Goal: Task Accomplishment & Management: Manage account settings

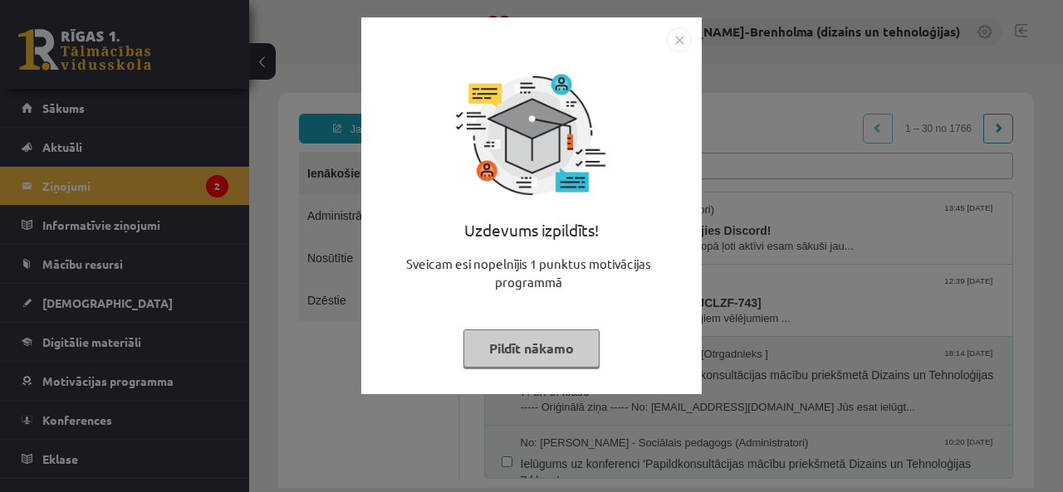
click at [682, 42] on img "Close" at bounding box center [679, 39] width 25 height 25
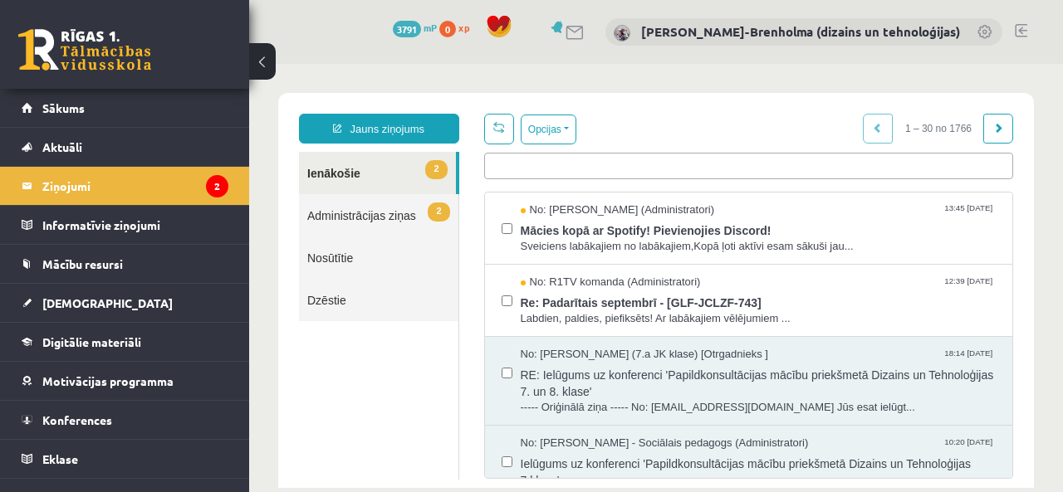
click at [72, 186] on legend "Ziņojumi 2" at bounding box center [135, 186] width 186 height 38
click at [633, 296] on span "Re: Padarītais septembrī - [GLF-JCLZF-743]" at bounding box center [758, 301] width 476 height 21
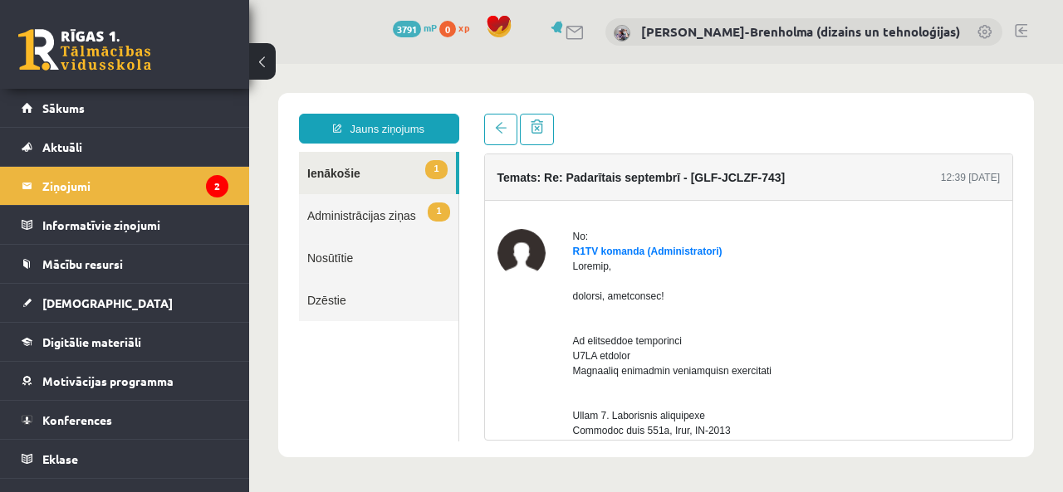
click at [377, 176] on link "1 Ienākošie" at bounding box center [377, 173] width 157 height 42
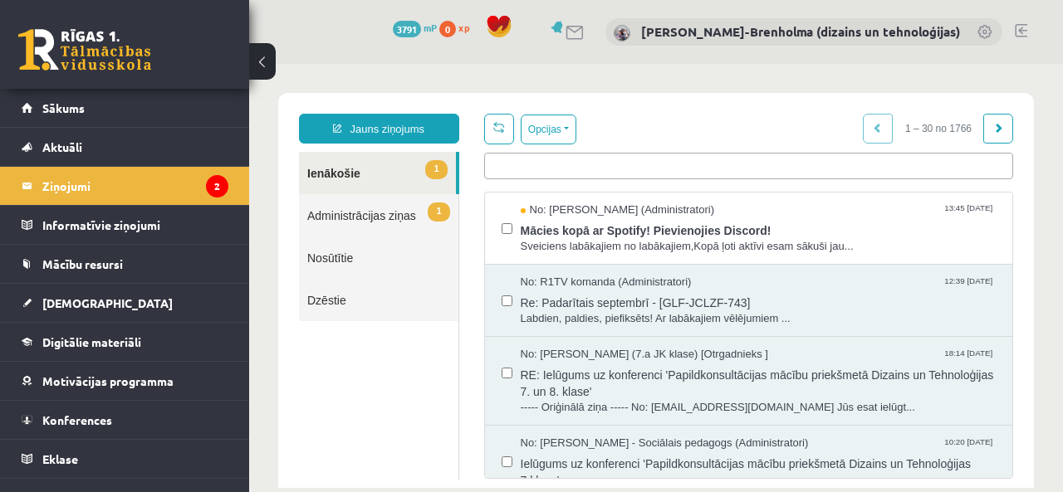
click at [686, 239] on span "Sveiciens labākajiem no labākajiem,Kopā ļoti aktīvi esam sākuši jau..." at bounding box center [758, 247] width 476 height 16
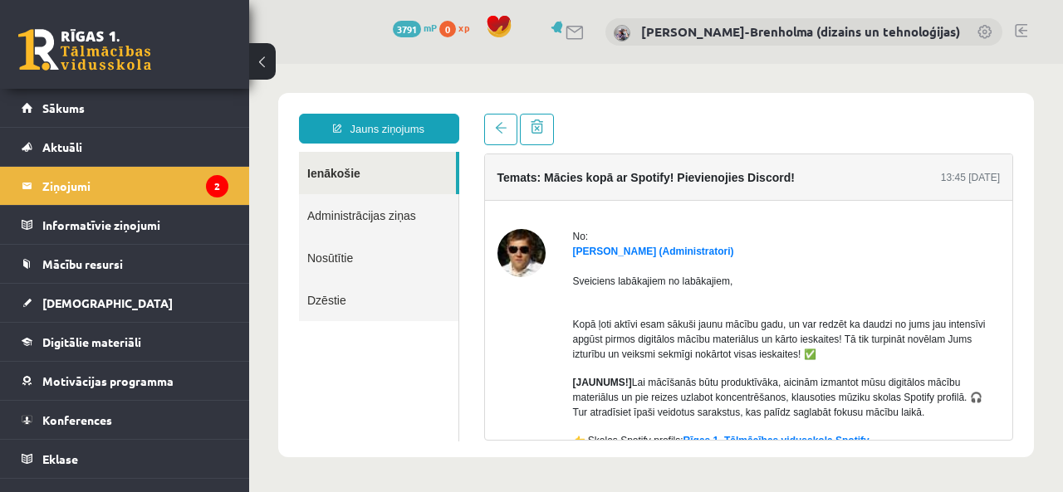
click at [80, 186] on legend "Ziņojumi 2" at bounding box center [135, 186] width 186 height 38
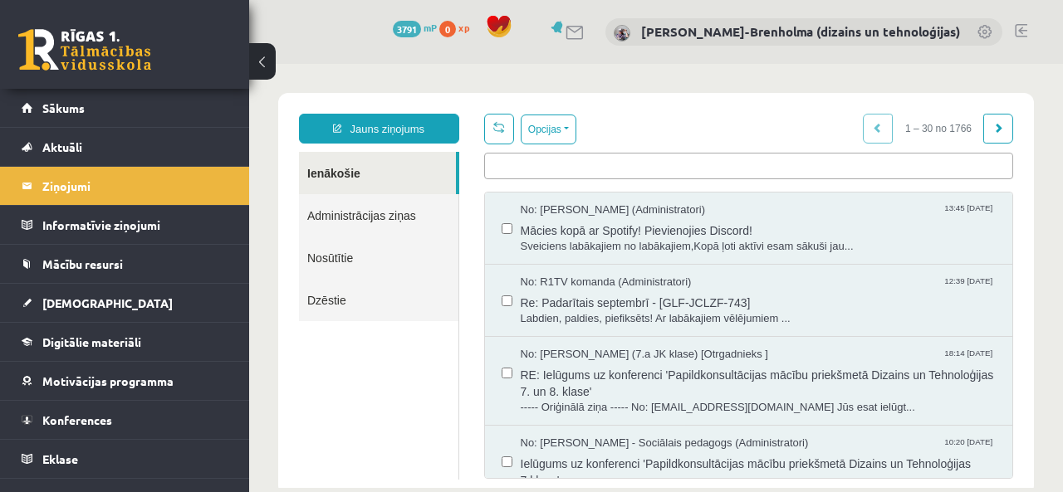
click at [75, 302] on span "[DEMOGRAPHIC_DATA]" at bounding box center [107, 303] width 130 height 15
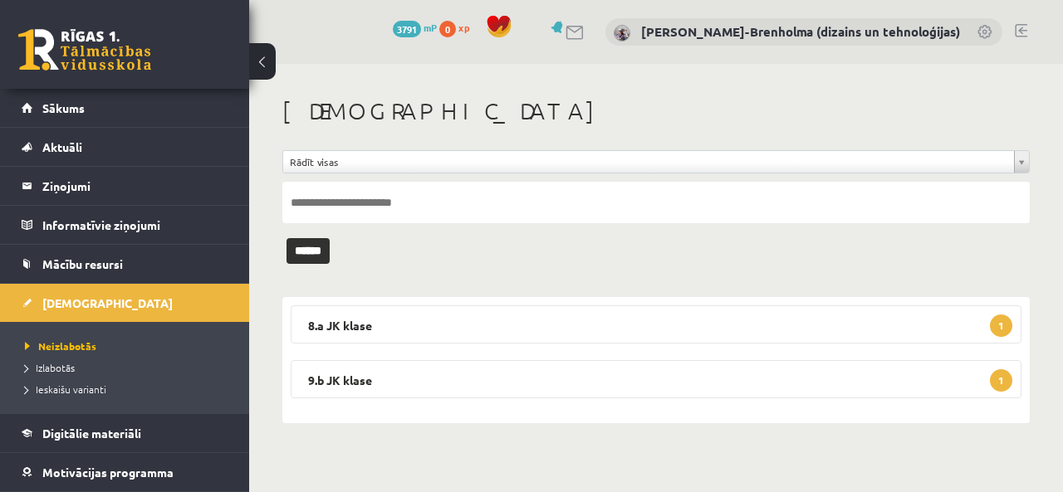
click at [354, 379] on legend "9.b JK klase 1" at bounding box center [656, 379] width 730 height 38
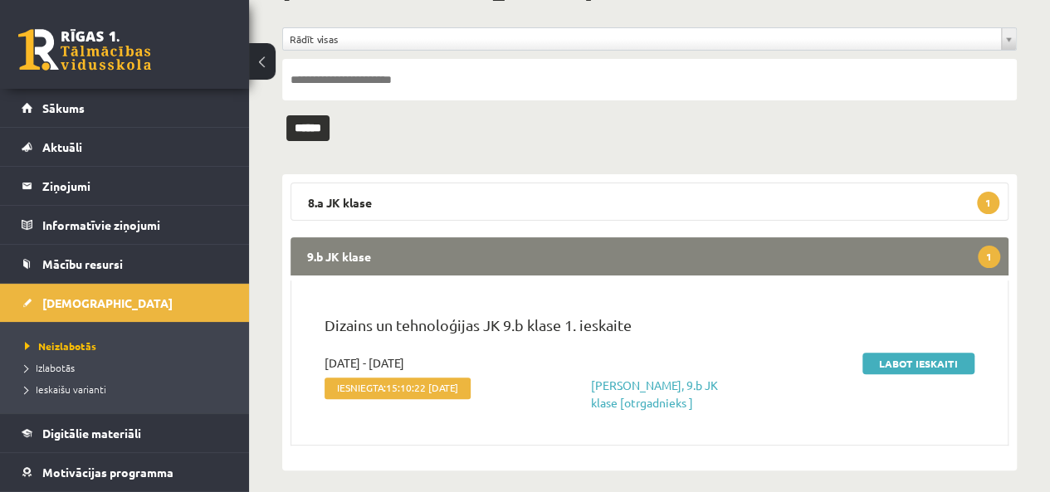
scroll to position [133, 0]
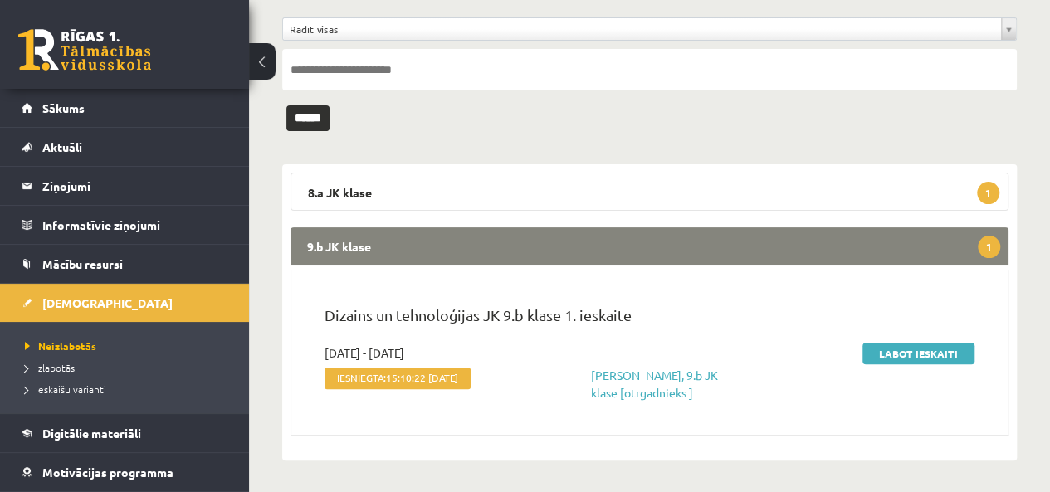
click at [928, 368] on div "Labot ieskaiti" at bounding box center [874, 372] width 225 height 57
click at [928, 353] on link "Labot ieskaiti" at bounding box center [918, 354] width 112 height 22
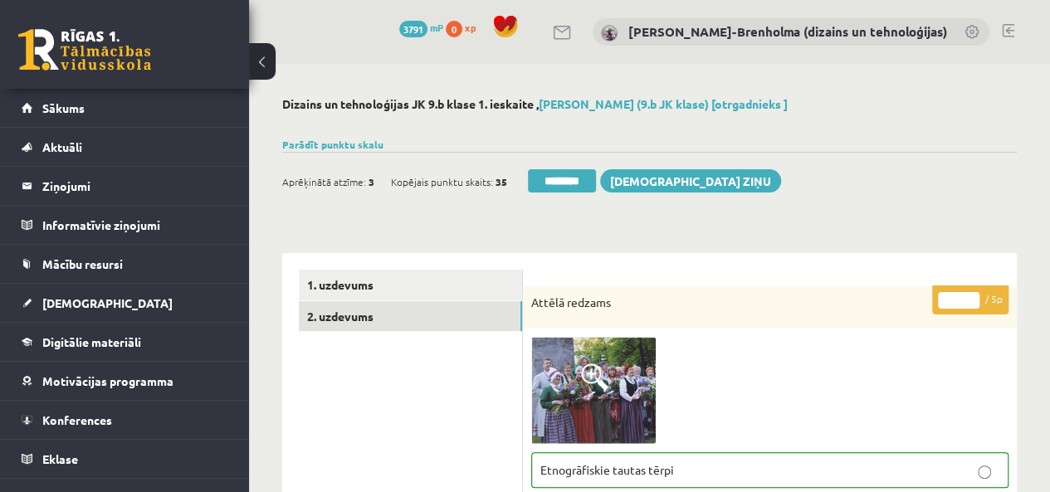
click at [344, 318] on link "2. uzdevums" at bounding box center [410, 316] width 223 height 31
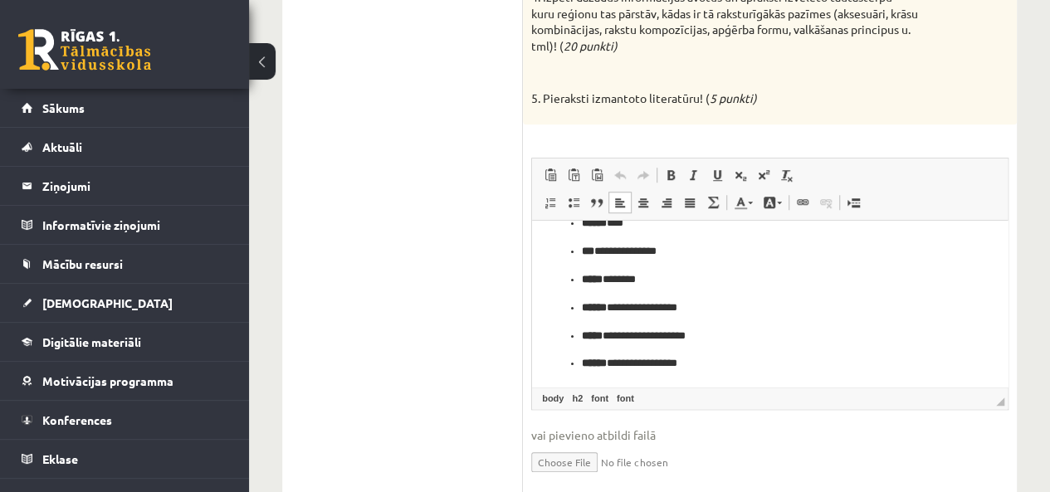
scroll to position [169, 0]
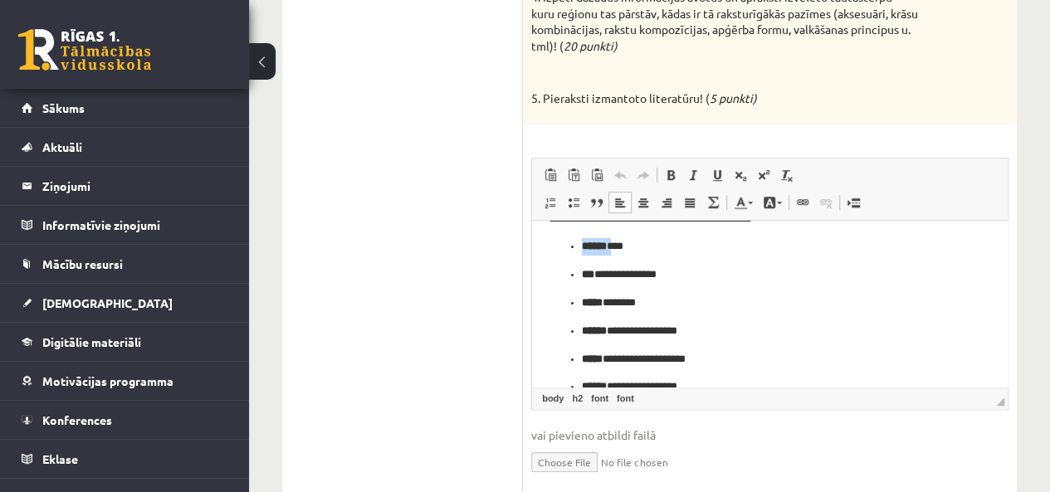
click at [569, 251] on ul "**********" at bounding box center [770, 317] width 442 height 158
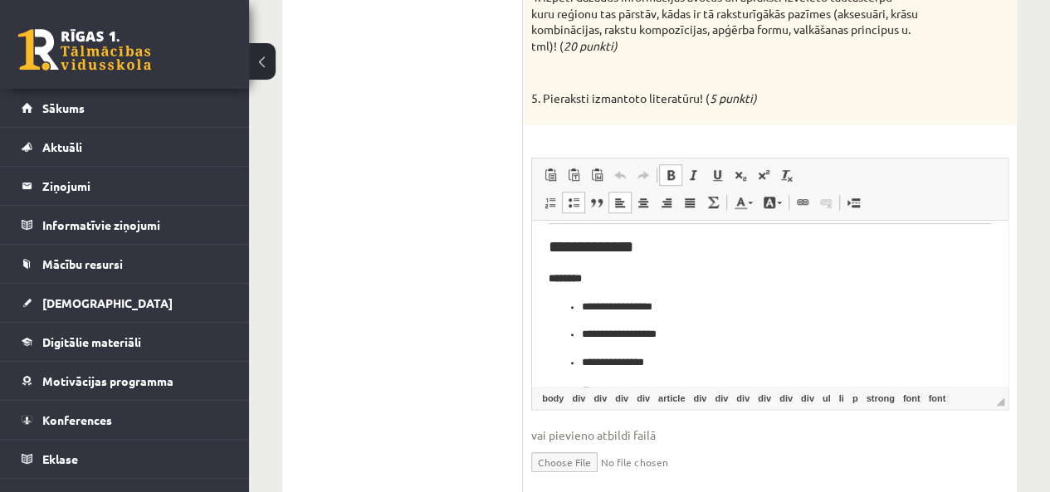
scroll to position [403, 0]
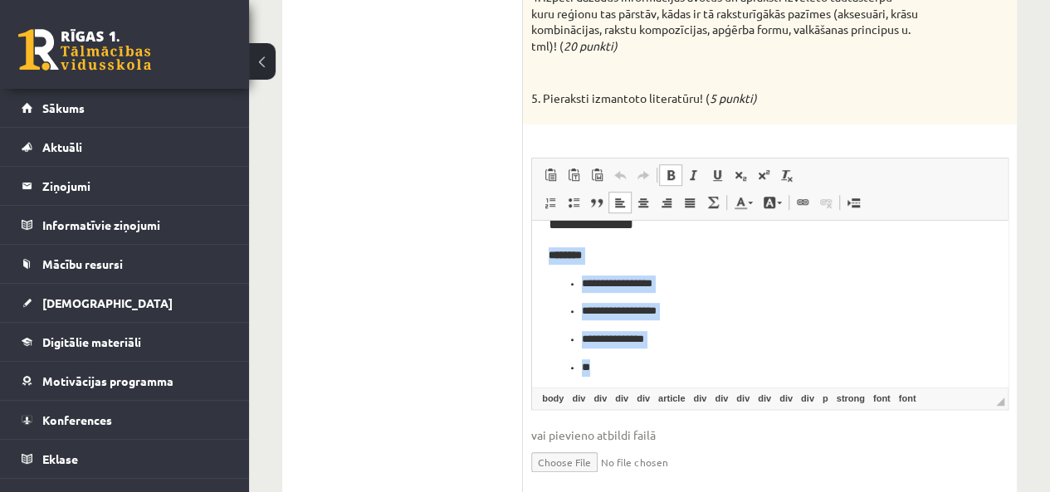
drag, startPoint x: 547, startPoint y: 252, endPoint x: 733, endPoint y: 374, distance: 222.0
click at [733, 374] on html "**********" at bounding box center [770, 501] width 476 height 1368
copy div "**********"
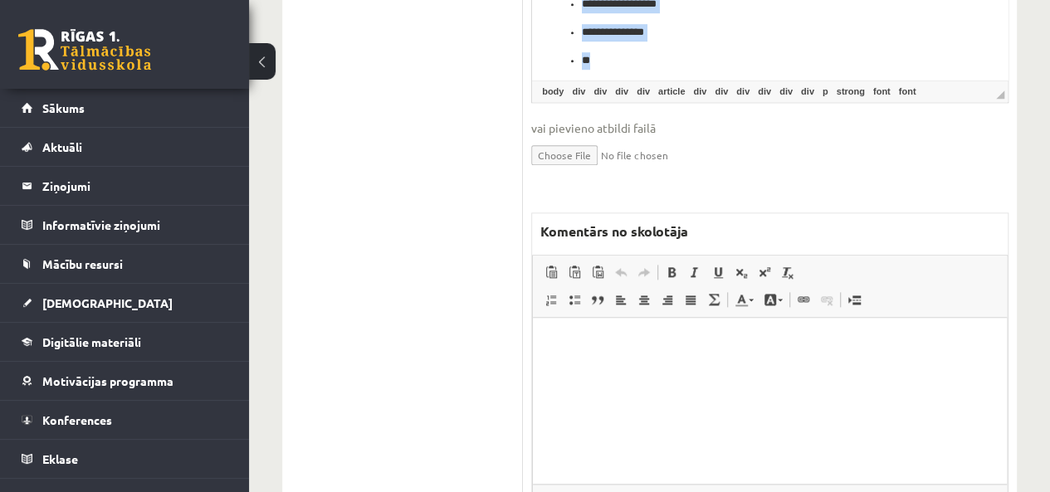
scroll to position [997, 0]
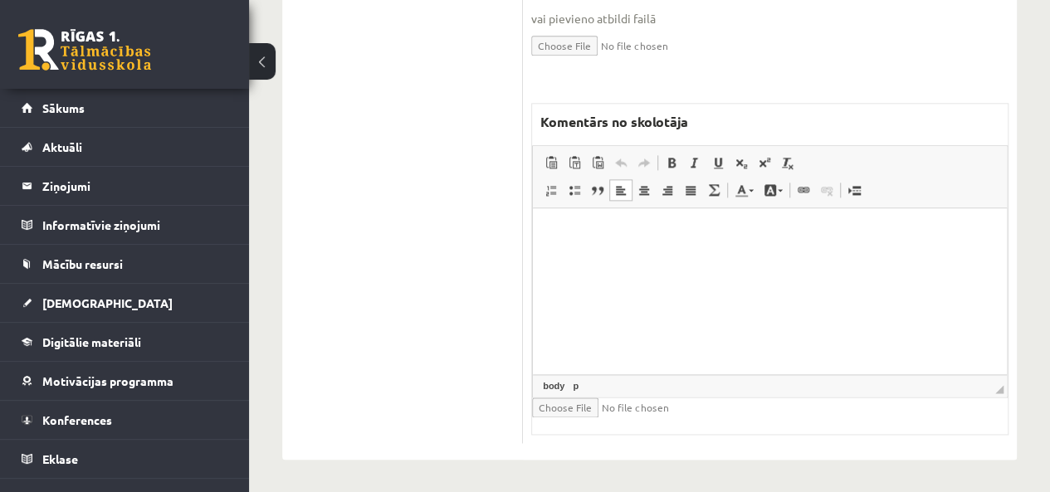
click at [666, 259] on html at bounding box center [770, 233] width 474 height 51
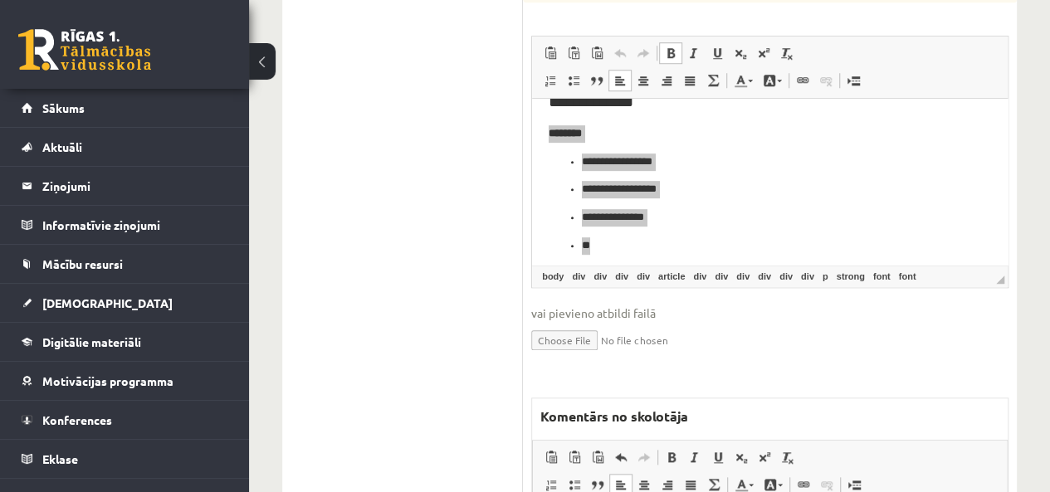
scroll to position [701, 0]
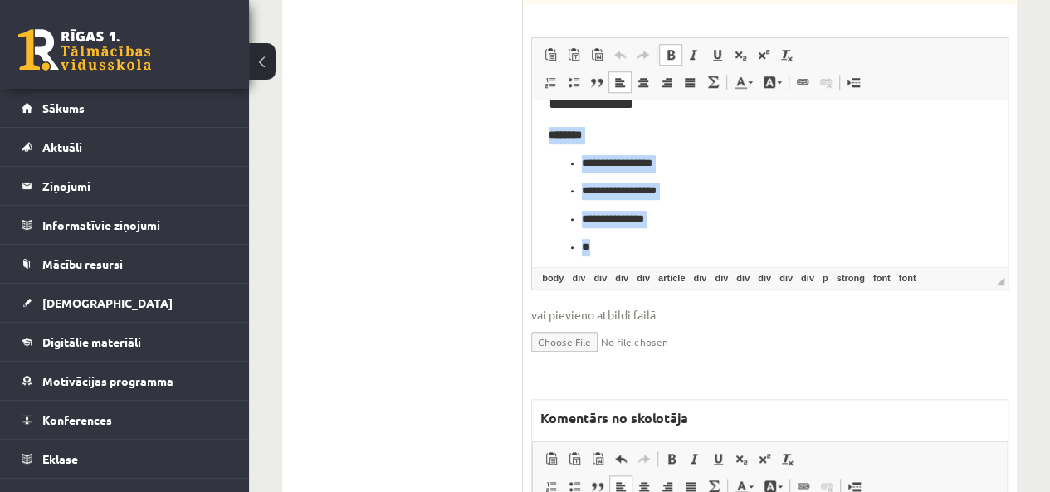
click at [892, 163] on p "**********" at bounding box center [770, 163] width 376 height 17
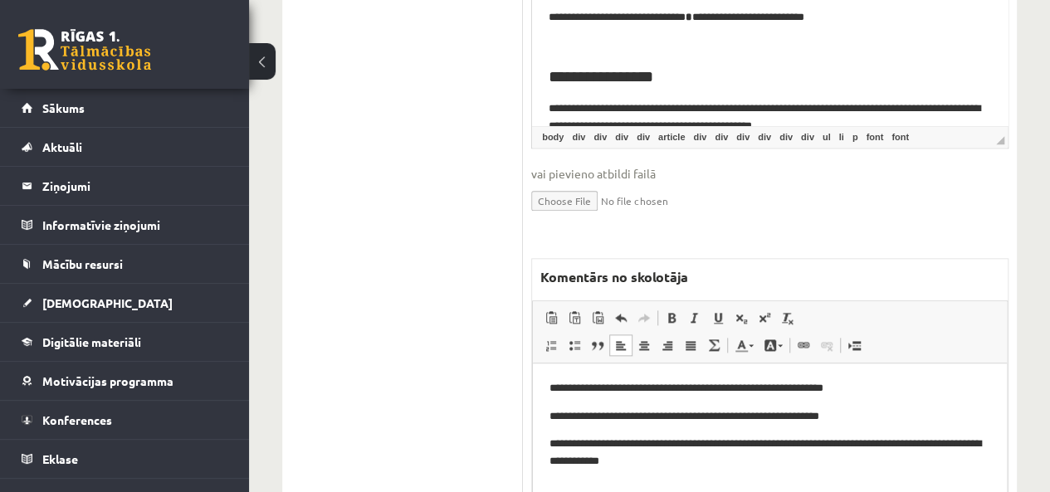
scroll to position [997, 0]
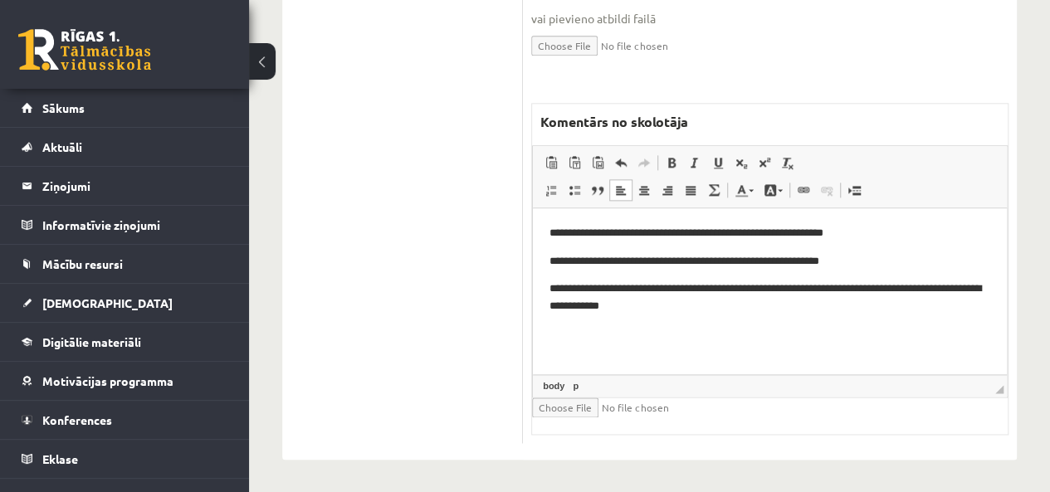
click at [867, 266] on p "**********" at bounding box center [771, 261] width 442 height 17
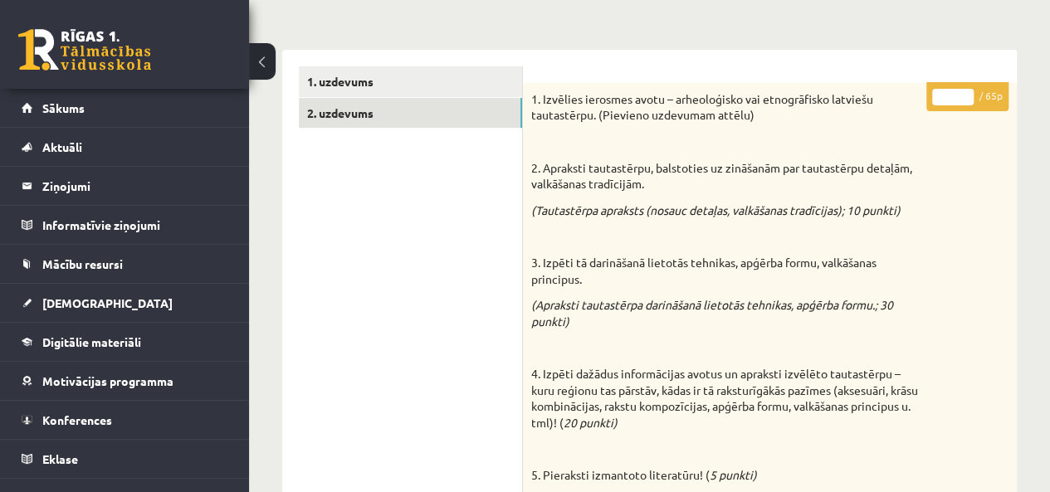
scroll to position [200, 0]
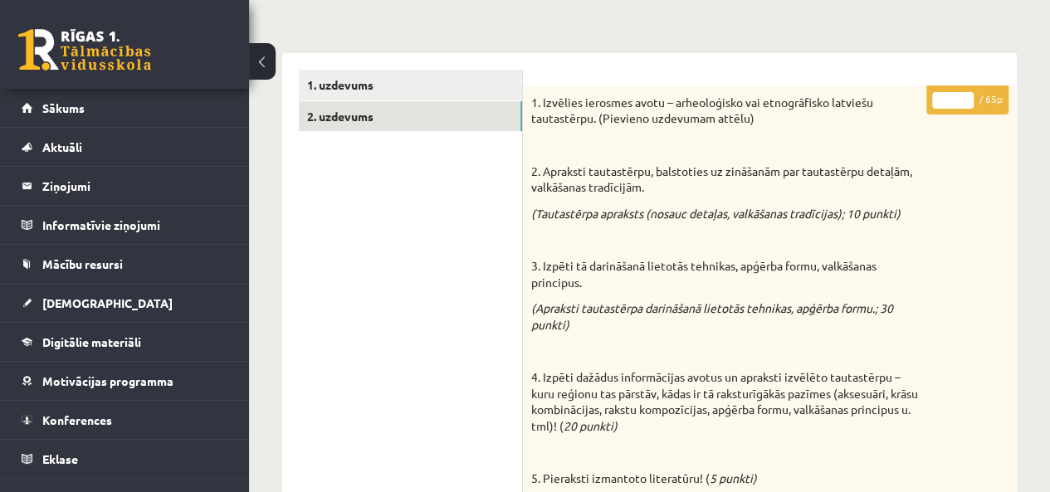
click at [950, 103] on input "*" at bounding box center [953, 100] width 42 height 17
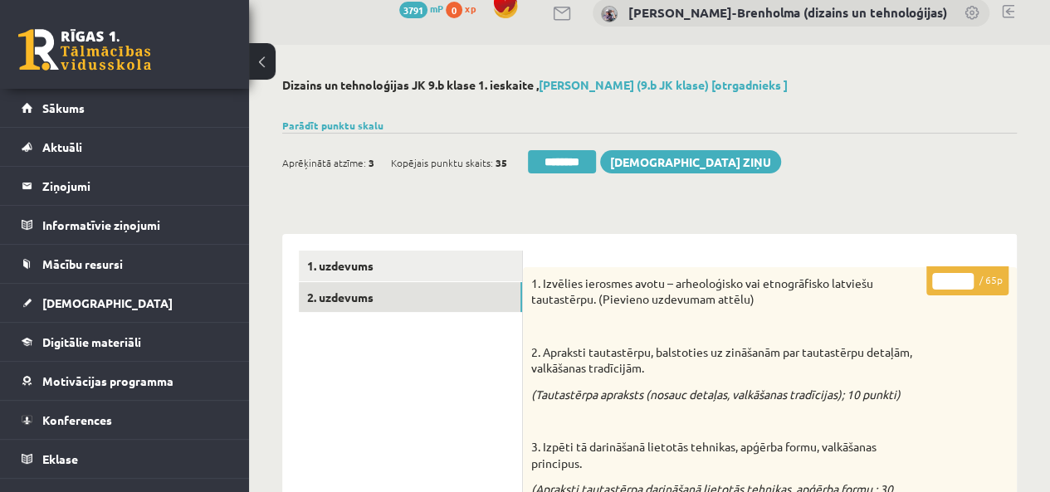
scroll to position [0, 0]
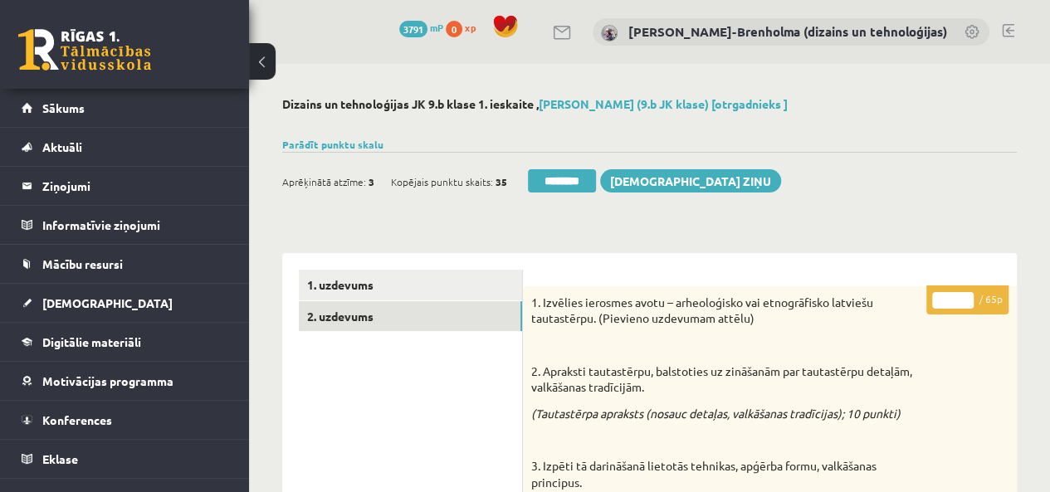
type input "*"
click at [572, 173] on input "********" at bounding box center [562, 180] width 68 height 23
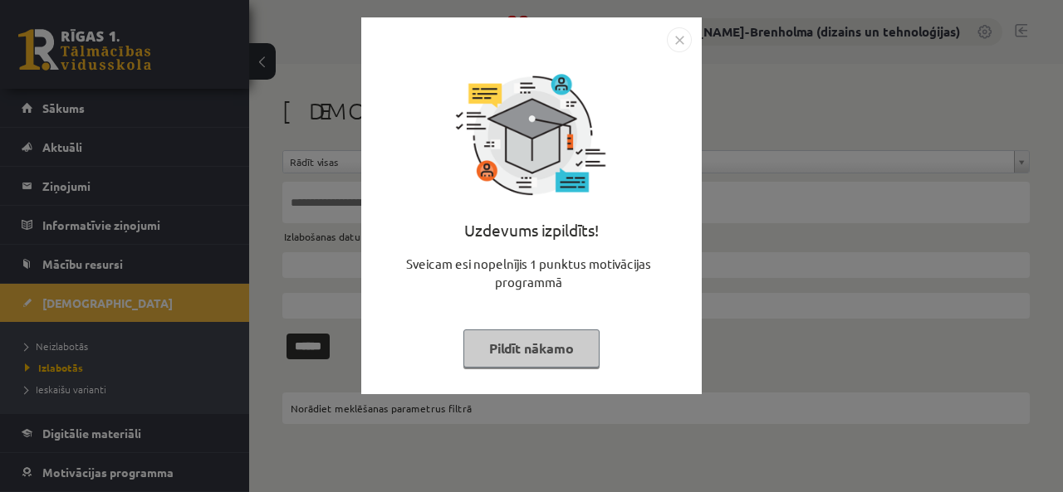
click at [505, 359] on button "Pildīt nākamo" at bounding box center [531, 349] width 136 height 38
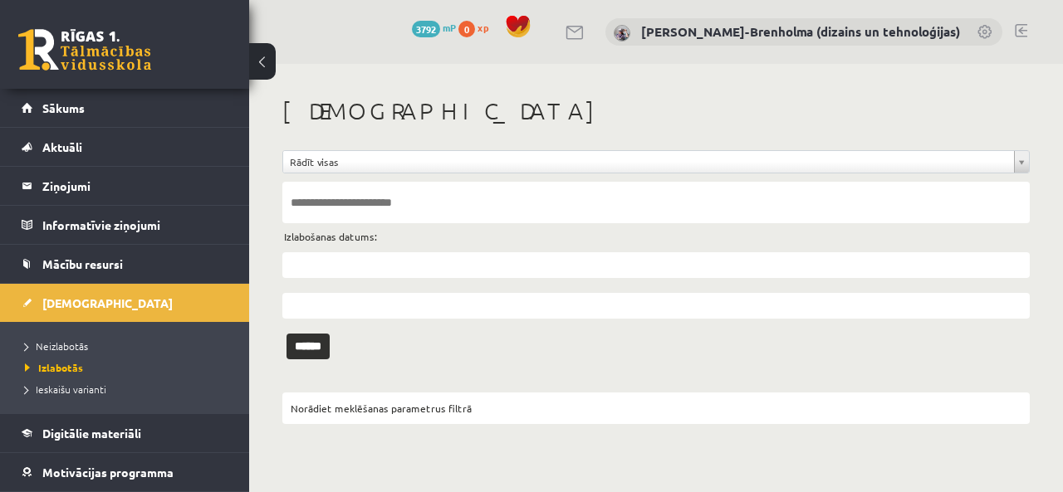
click at [93, 348] on link "Neizlabotās" at bounding box center [129, 346] width 208 height 15
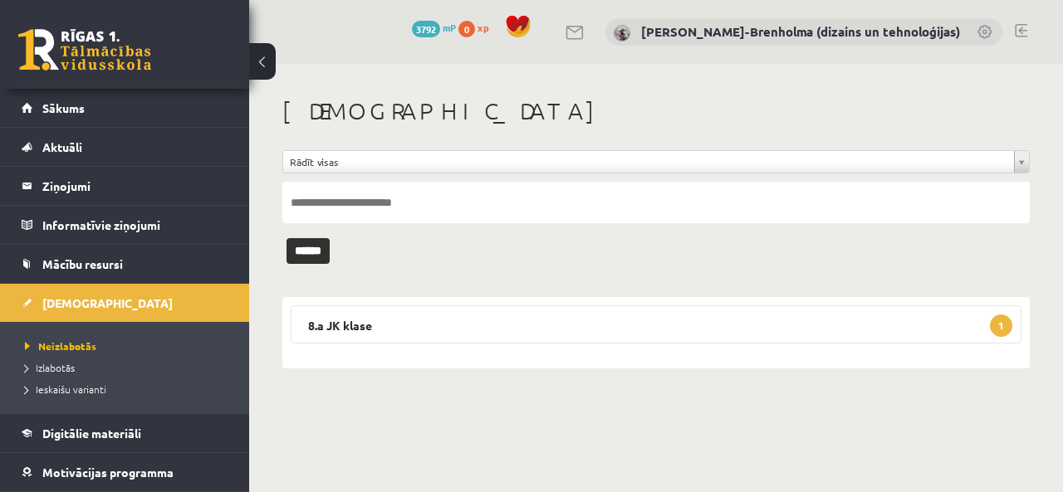
click at [356, 325] on legend "8.a JK klase 1" at bounding box center [656, 324] width 730 height 38
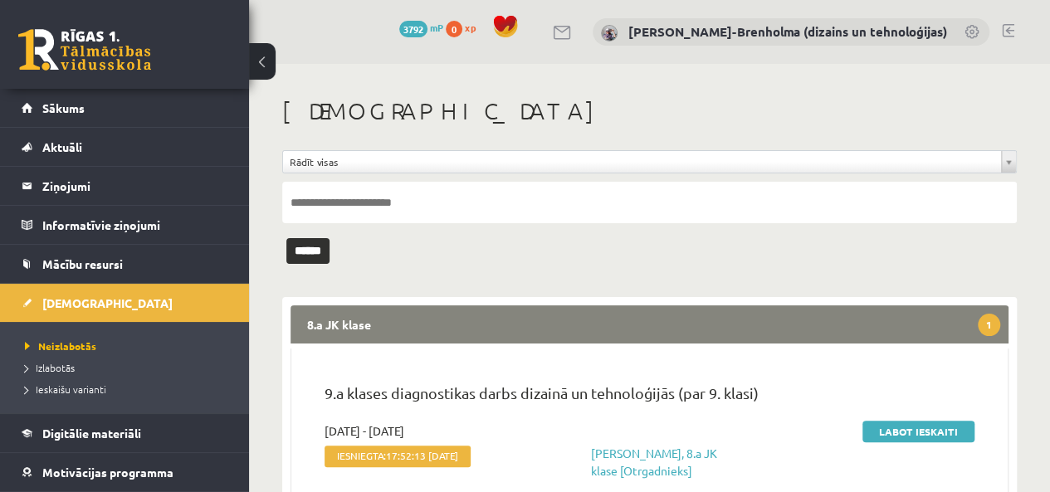
click at [908, 425] on link "Labot ieskaiti" at bounding box center [918, 432] width 112 height 22
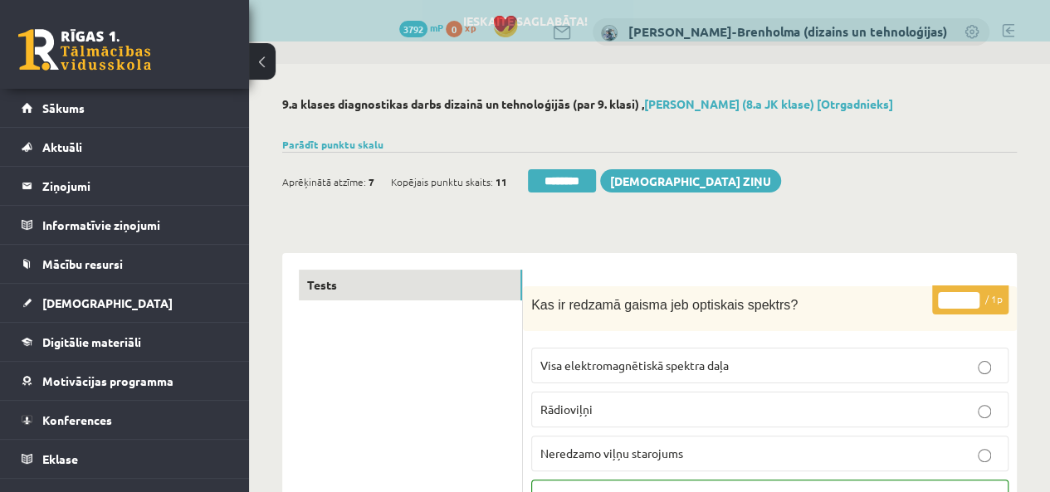
click at [590, 179] on input "********" at bounding box center [562, 180] width 68 height 23
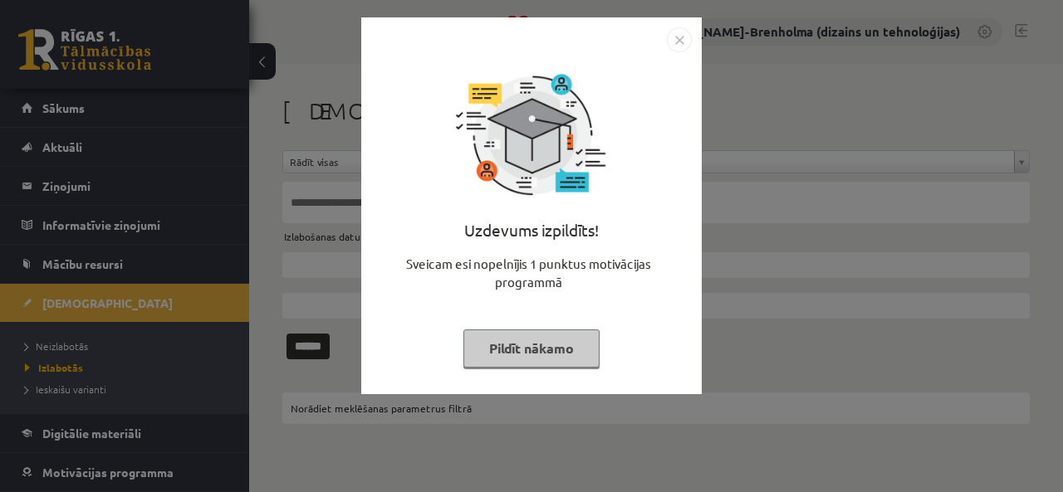
click at [513, 356] on button "Pildīt nākamo" at bounding box center [531, 349] width 136 height 38
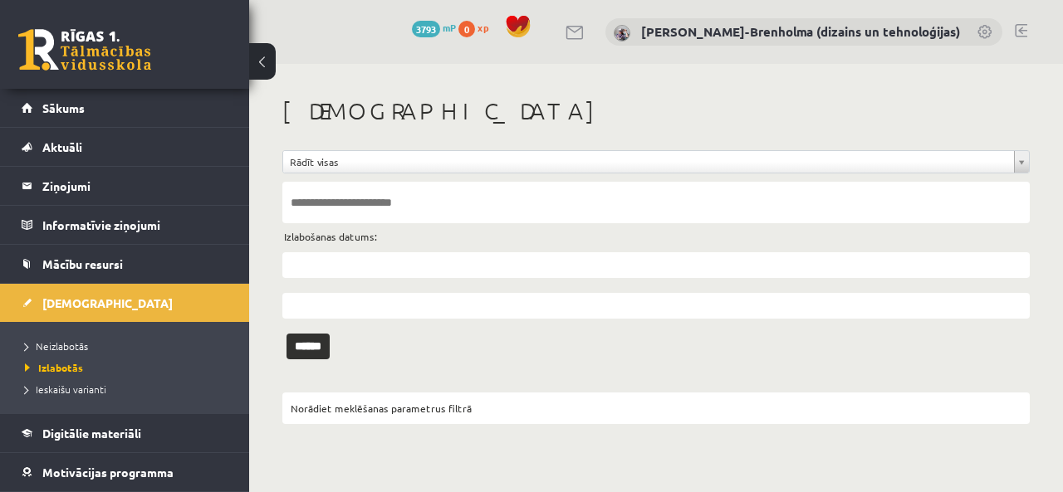
click at [70, 346] on span "Neizlabotās" at bounding box center [56, 346] width 63 height 13
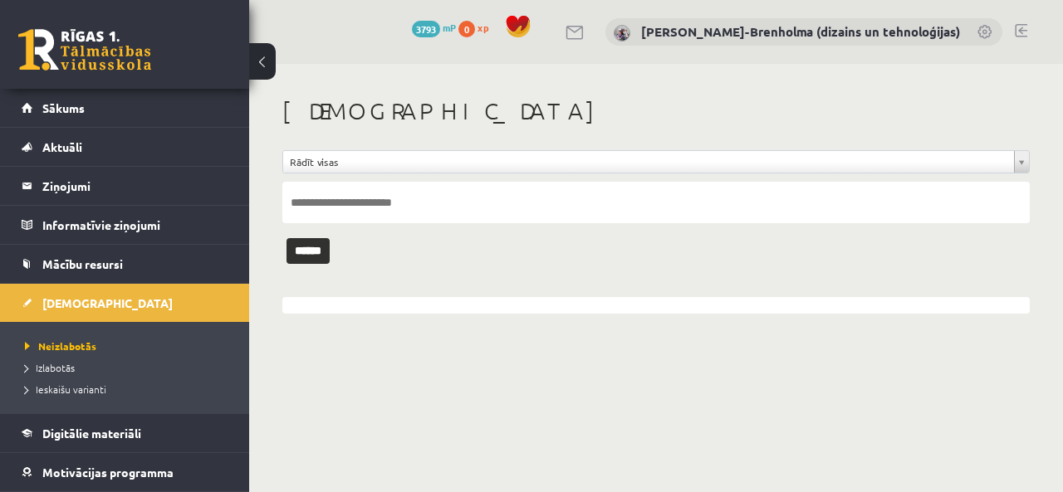
click at [76, 110] on span "Sākums" at bounding box center [63, 107] width 42 height 15
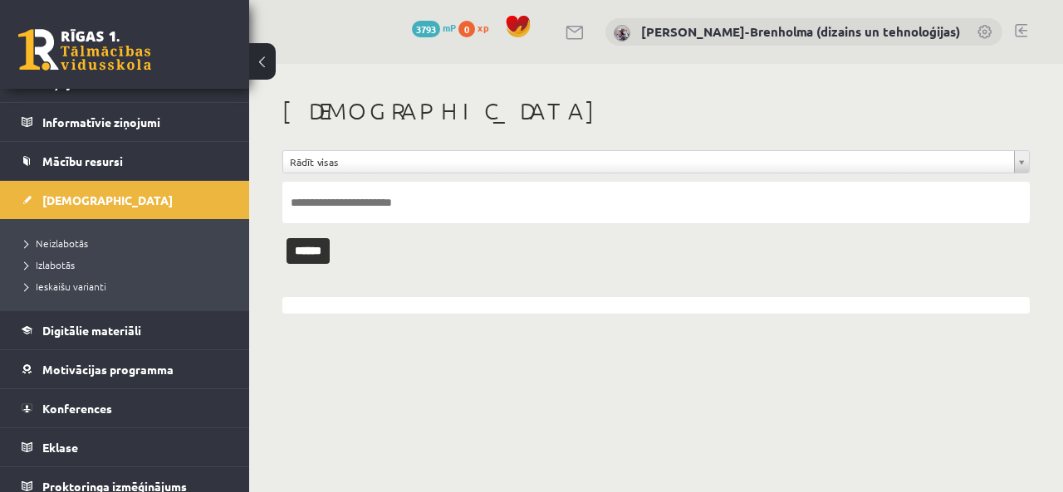
scroll to position [113, 0]
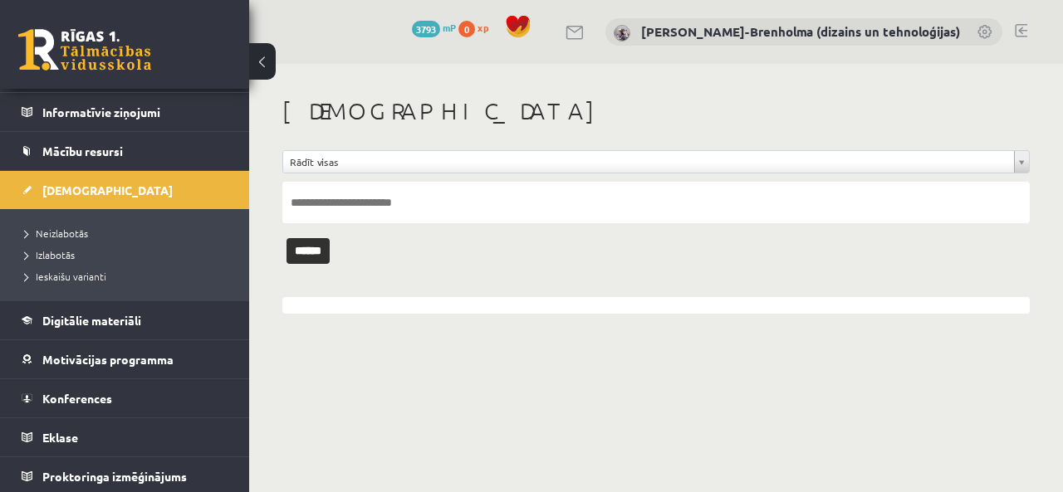
click at [82, 403] on span "Konferences" at bounding box center [77, 398] width 70 height 15
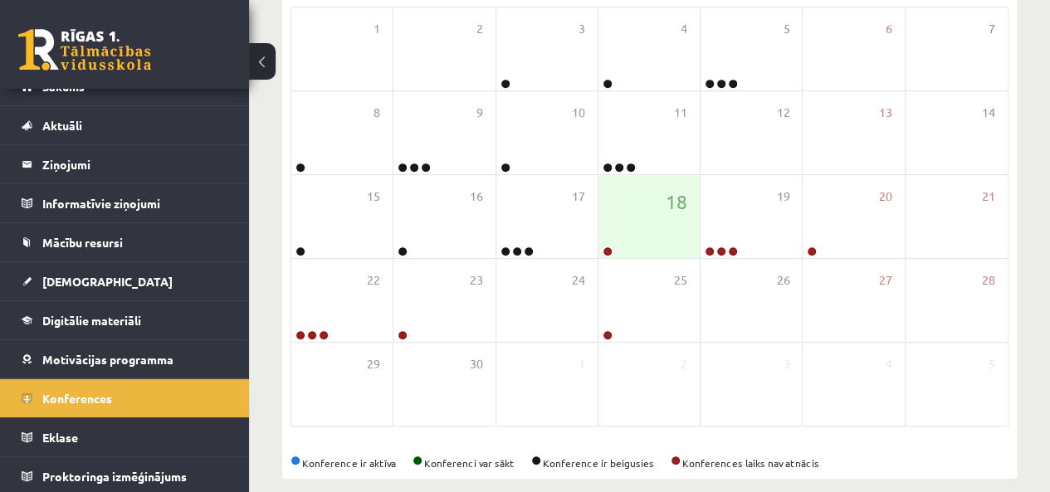
scroll to position [344, 0]
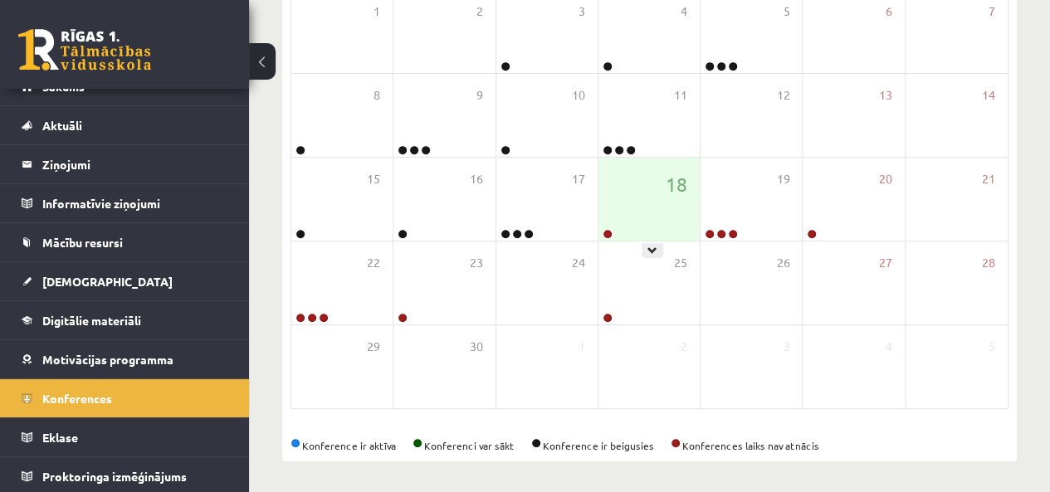
click at [628, 195] on div "18" at bounding box center [649, 199] width 101 height 83
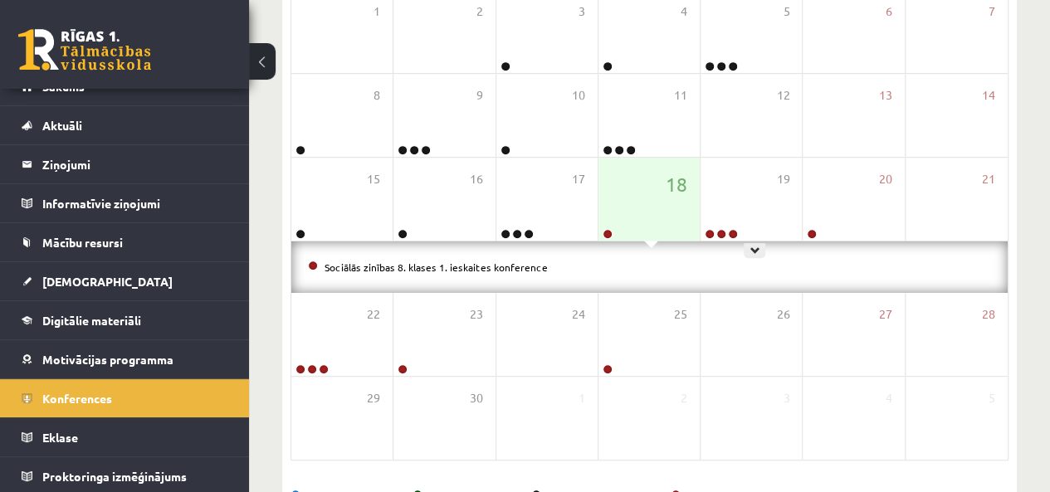
click at [719, 185] on div "19" at bounding box center [751, 199] width 101 height 83
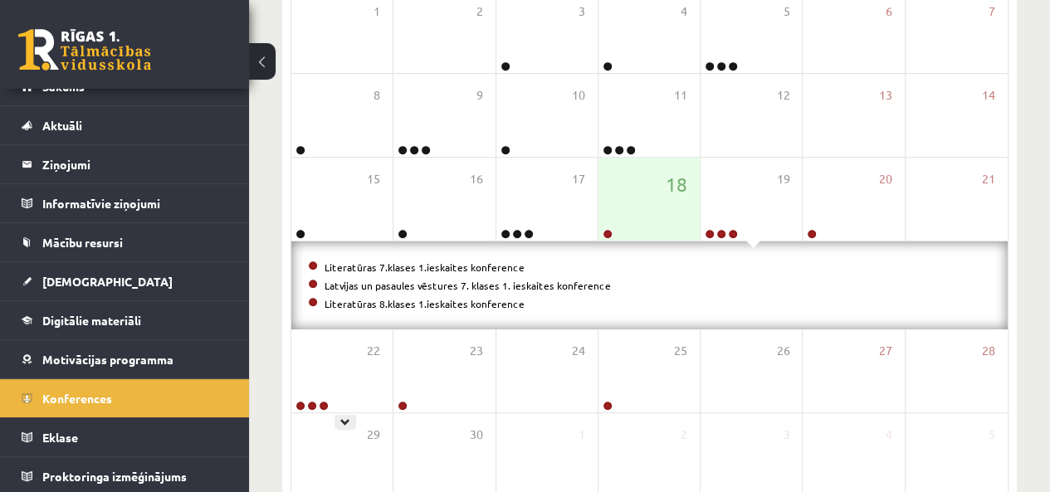
click at [342, 374] on div "22" at bounding box center [341, 371] width 101 height 83
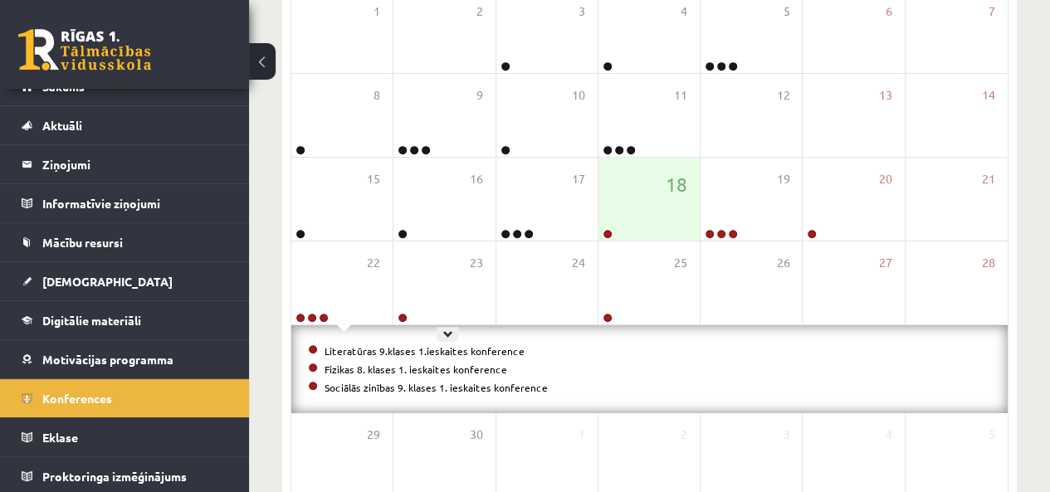
click at [423, 282] on div "23" at bounding box center [443, 283] width 101 height 83
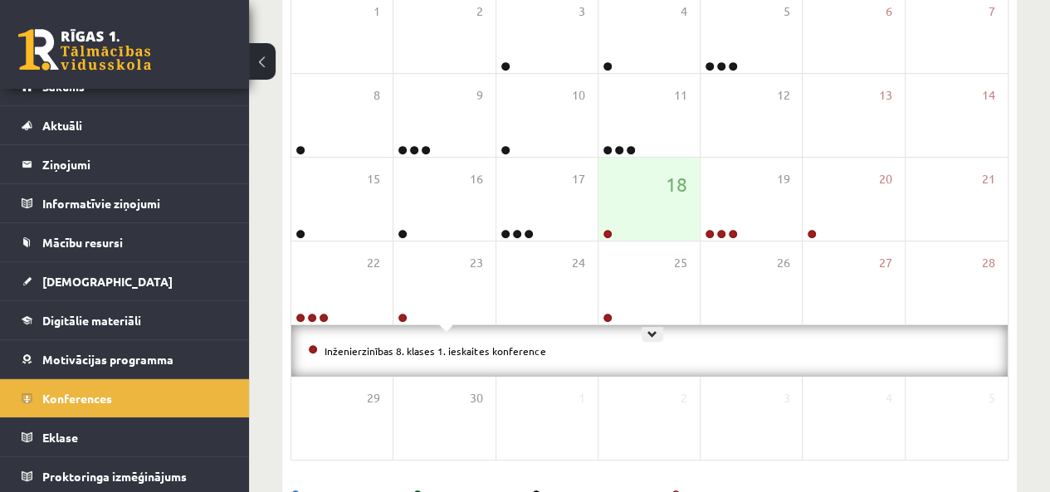
click at [629, 281] on div "25" at bounding box center [649, 283] width 101 height 83
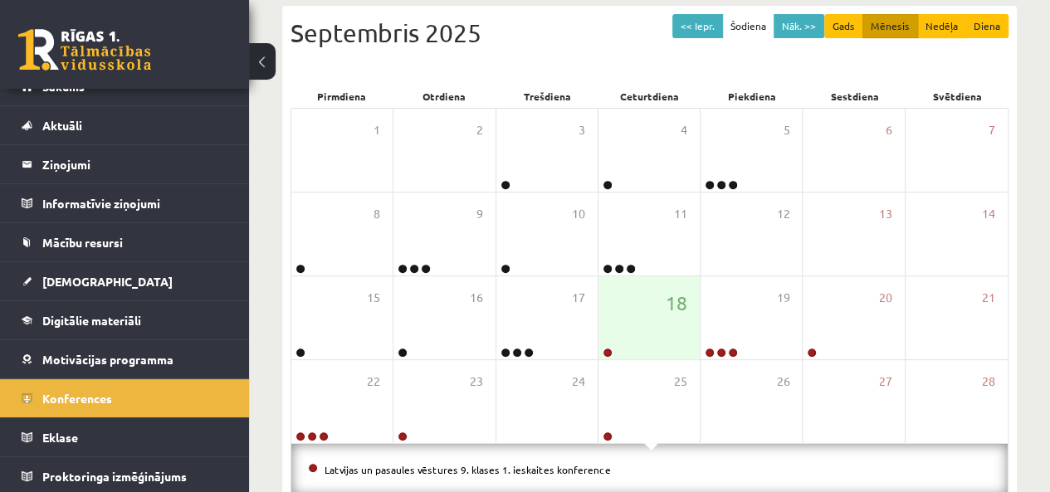
scroll to position [222, 0]
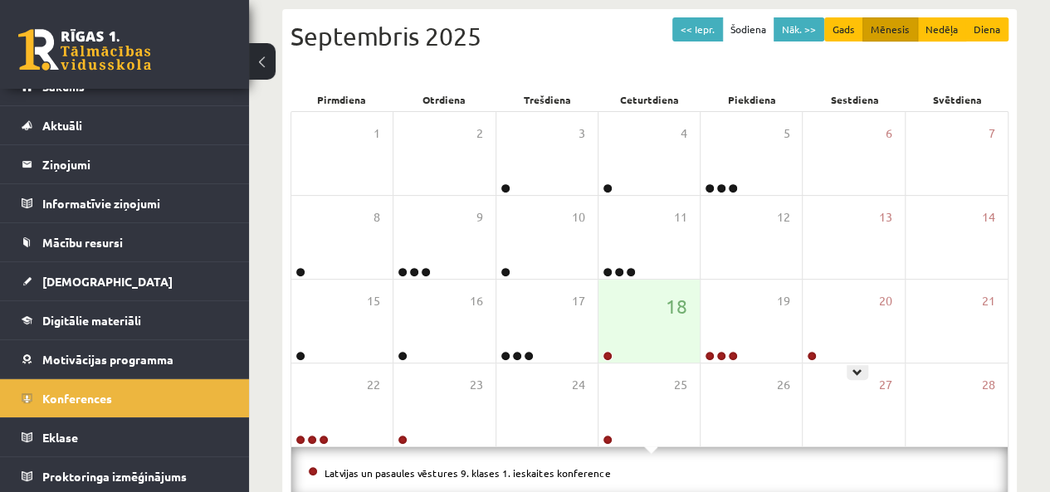
click at [876, 333] on div "20" at bounding box center [853, 321] width 101 height 83
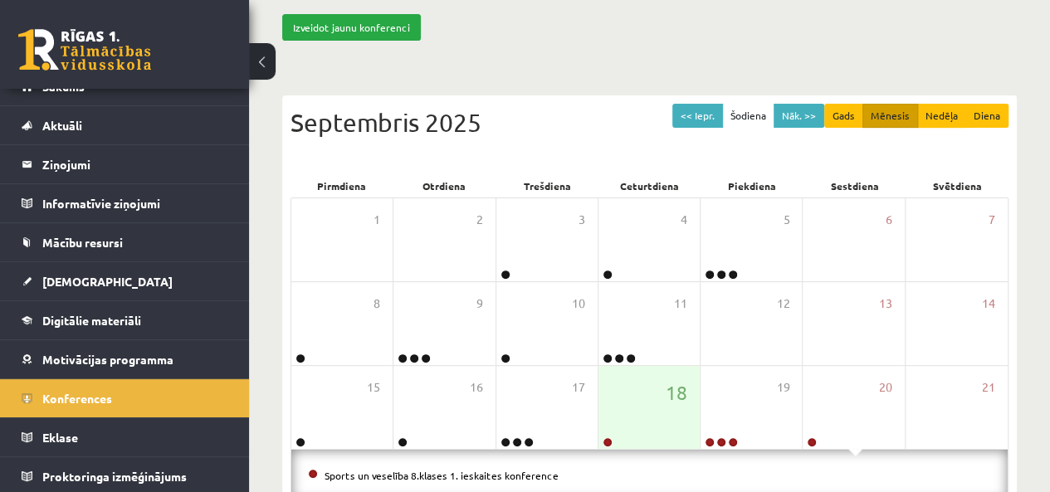
scroll to position [133, 0]
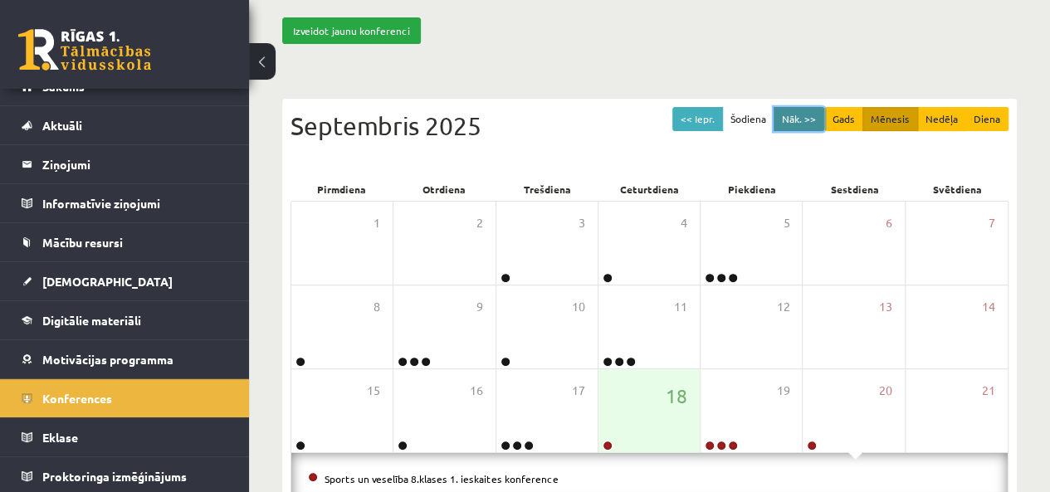
click at [791, 116] on button "Nāk. >>" at bounding box center [799, 119] width 51 height 24
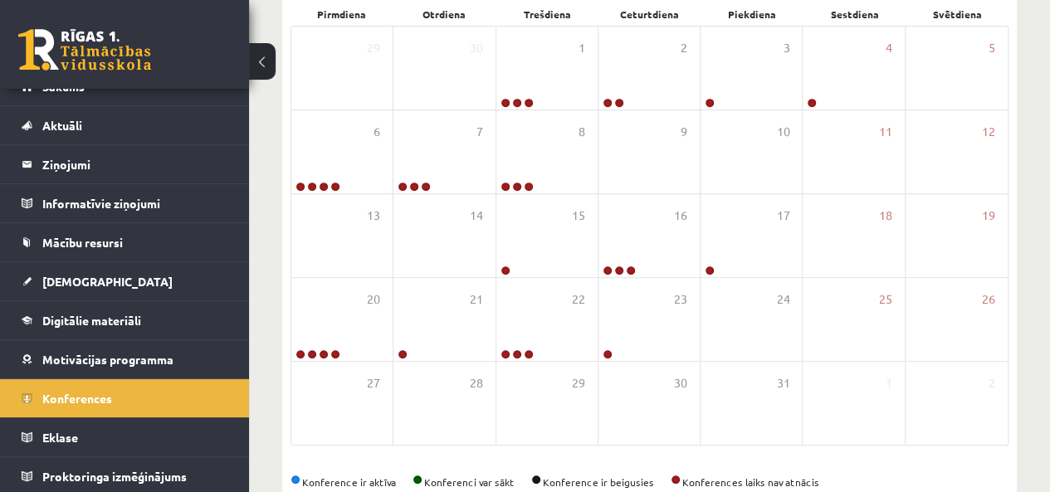
scroll to position [310, 0]
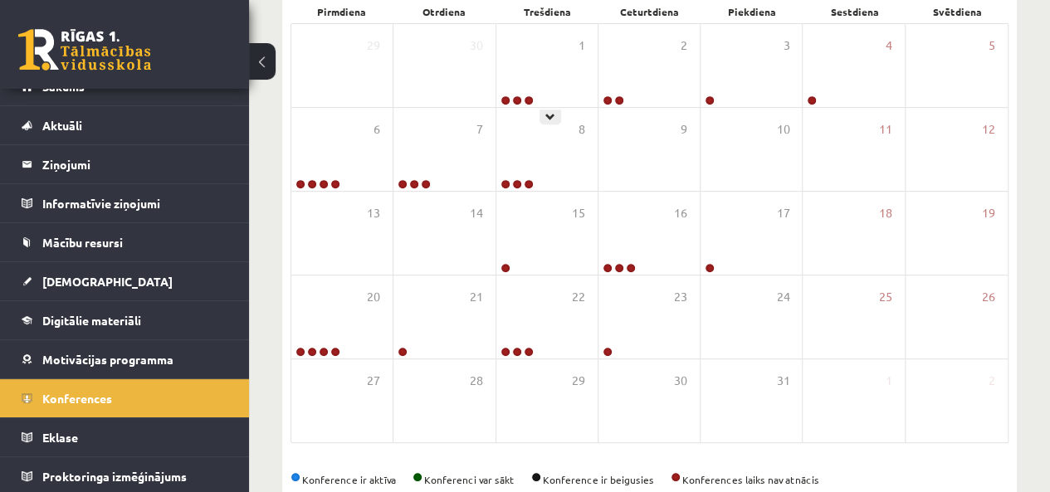
click at [522, 95] on div at bounding box center [515, 101] width 39 height 12
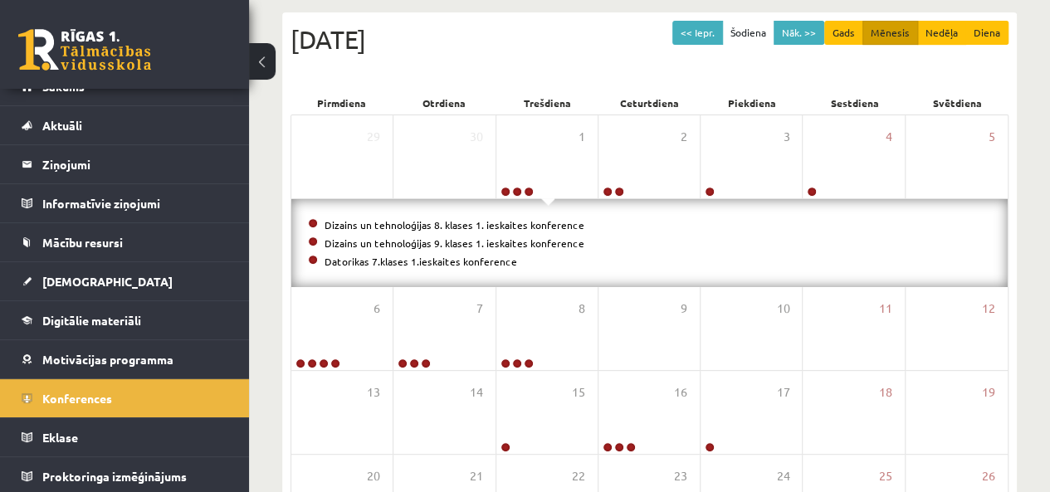
scroll to position [217, 0]
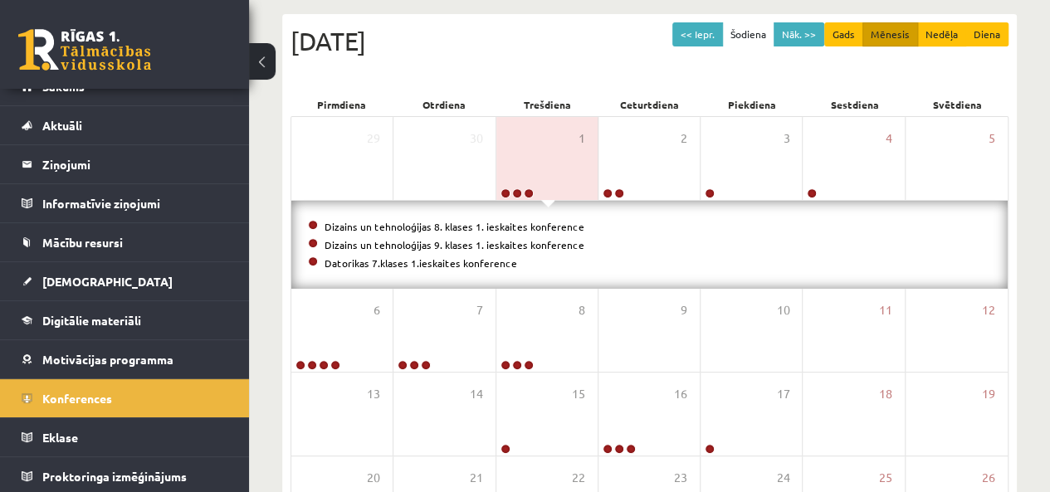
click at [410, 227] on link "Dizains un tehnoloģijas 8. klases 1. ieskaites konference" at bounding box center [455, 226] width 260 height 13
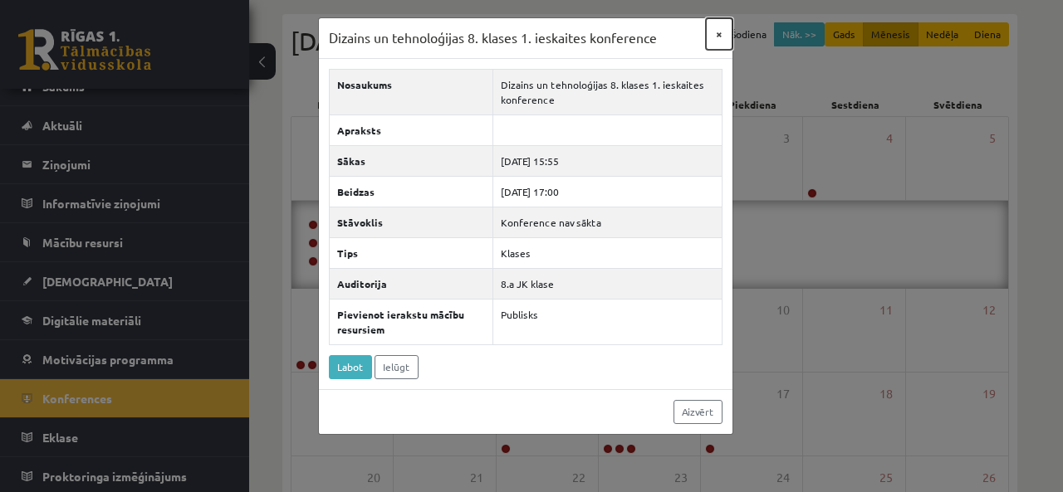
click at [719, 34] on button "×" at bounding box center [719, 34] width 27 height 32
